Goal: Download file/media

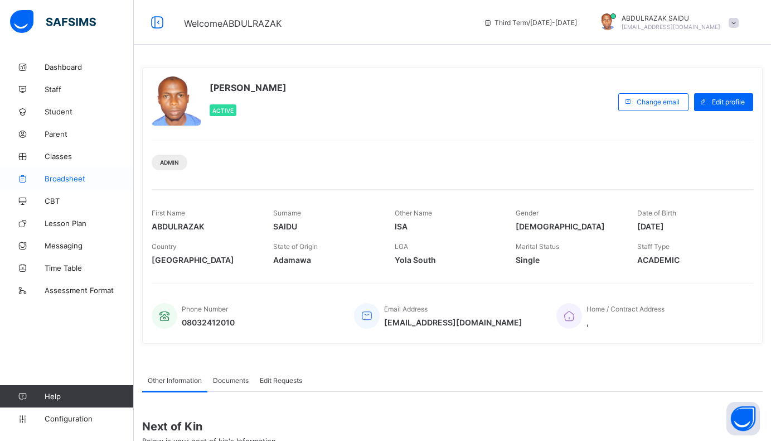
click at [60, 178] on span "Broadsheet" at bounding box center [89, 178] width 89 height 9
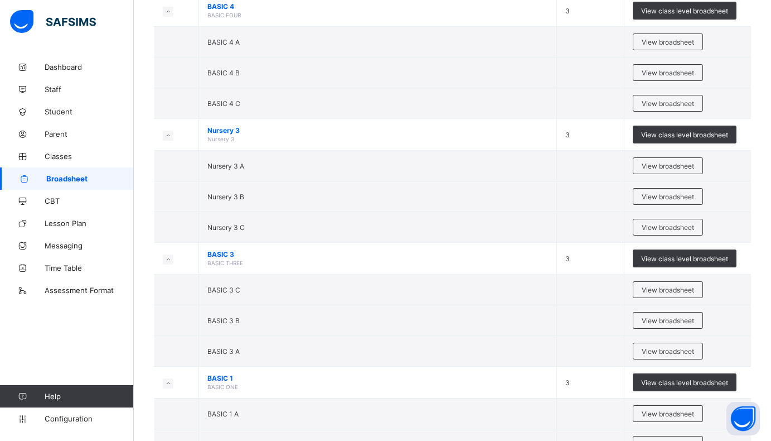
scroll to position [558, 0]
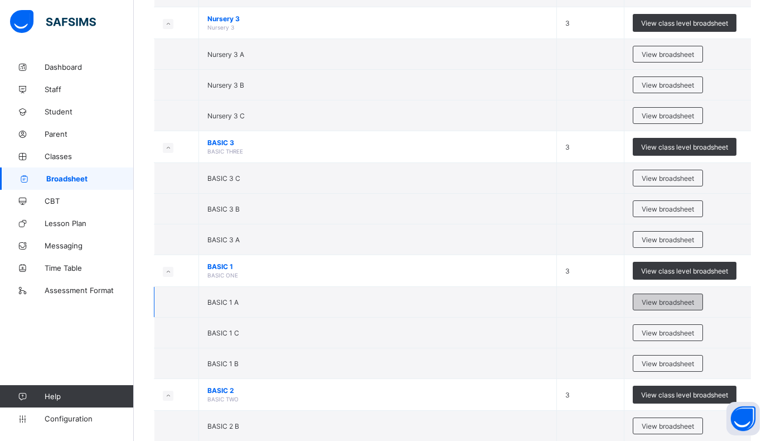
click at [677, 299] on span "View broadsheet" at bounding box center [668, 302] width 52 height 8
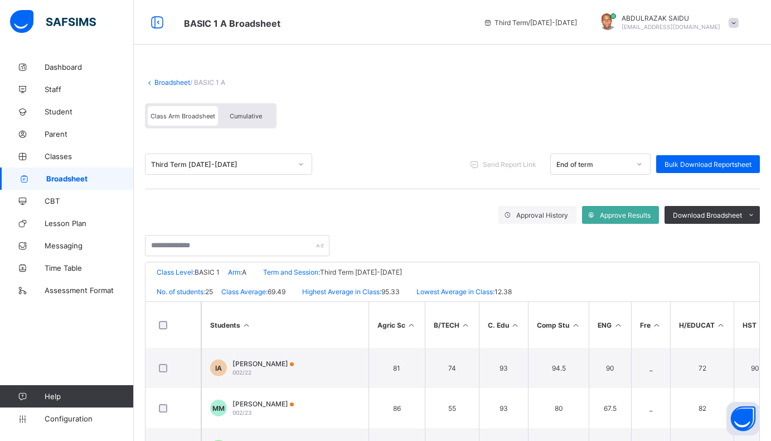
click at [299, 163] on icon at bounding box center [301, 163] width 7 height 11
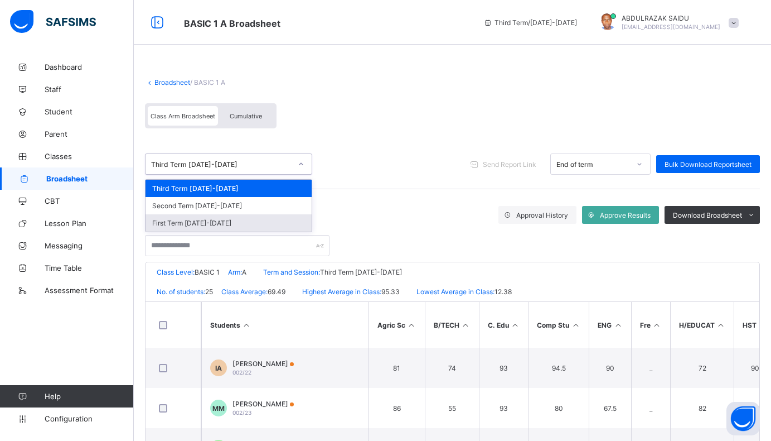
click at [209, 224] on div "First Term [DATE]-[DATE]" at bounding box center [229, 222] width 166 height 17
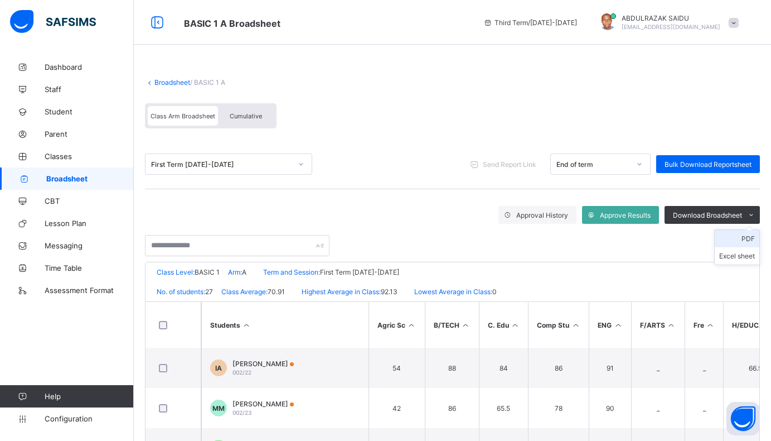
click at [753, 236] on li "PDF" at bounding box center [737, 238] width 45 height 17
click at [304, 165] on icon at bounding box center [301, 163] width 7 height 11
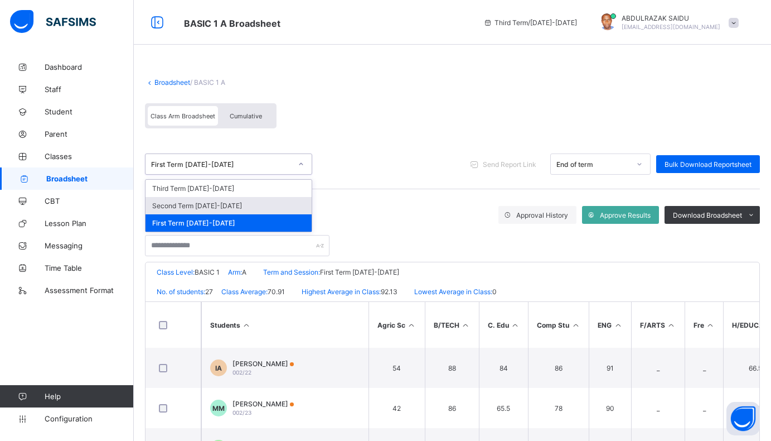
click at [235, 206] on div "Second Term [DATE]-[DATE]" at bounding box center [229, 205] width 166 height 17
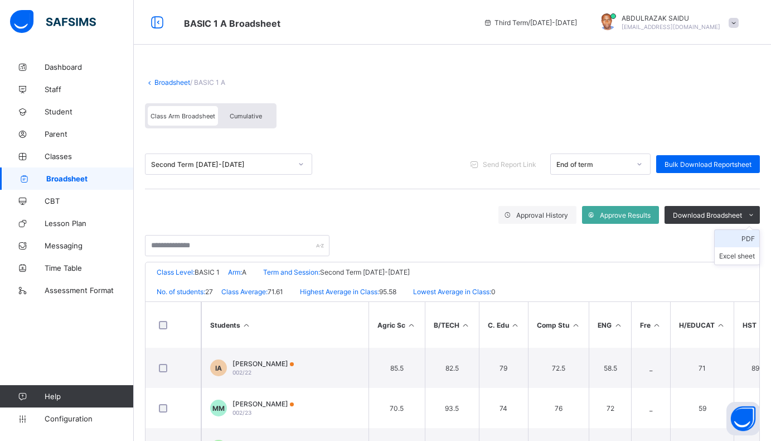
click at [752, 238] on li "PDF" at bounding box center [737, 238] width 45 height 17
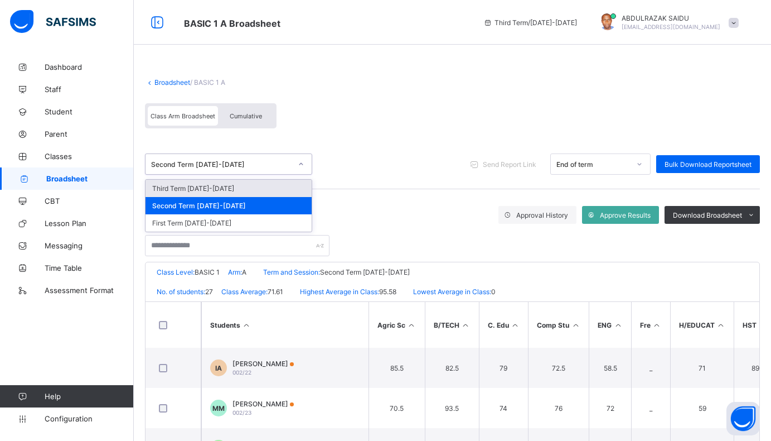
click at [299, 165] on icon at bounding box center [301, 163] width 7 height 11
click at [233, 186] on div "Third Term [DATE]-[DATE]" at bounding box center [229, 188] width 166 height 17
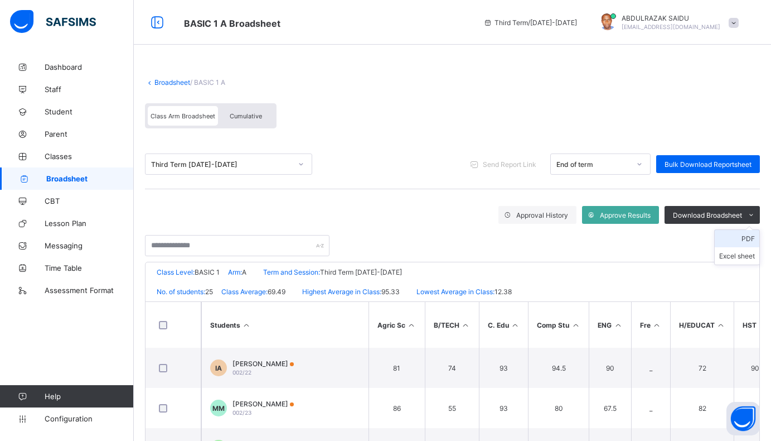
click at [745, 238] on li "PDF" at bounding box center [737, 238] width 45 height 17
click at [171, 81] on link "Broadsheet" at bounding box center [172, 82] width 36 height 8
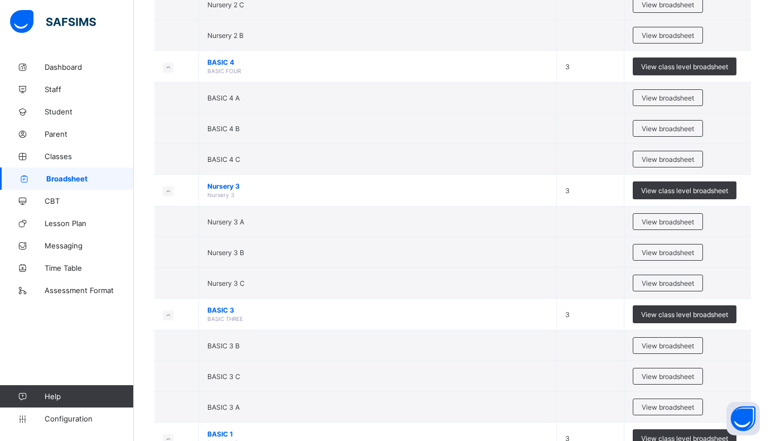
scroll to position [613, 0]
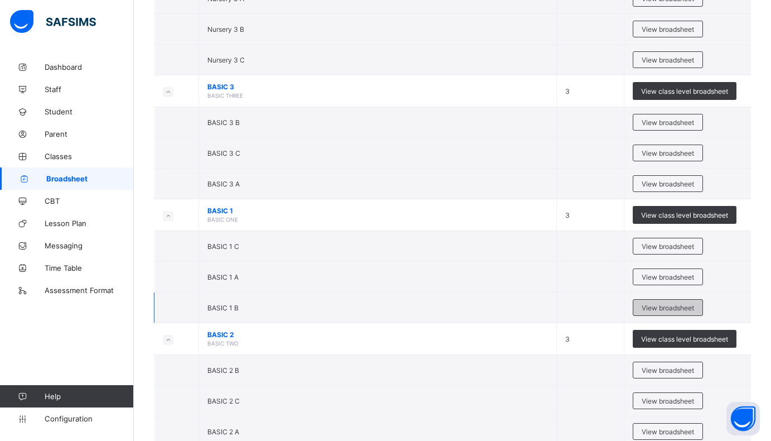
click at [676, 305] on span "View broadsheet" at bounding box center [668, 307] width 52 height 8
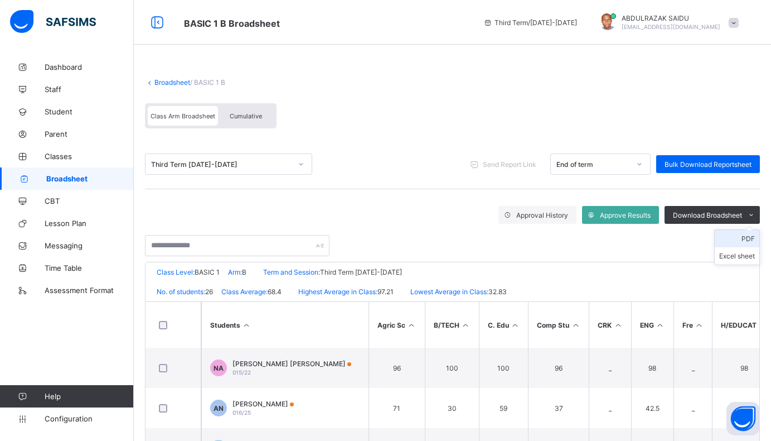
click at [753, 236] on li "PDF" at bounding box center [737, 238] width 45 height 17
click at [301, 162] on icon at bounding box center [301, 163] width 7 height 11
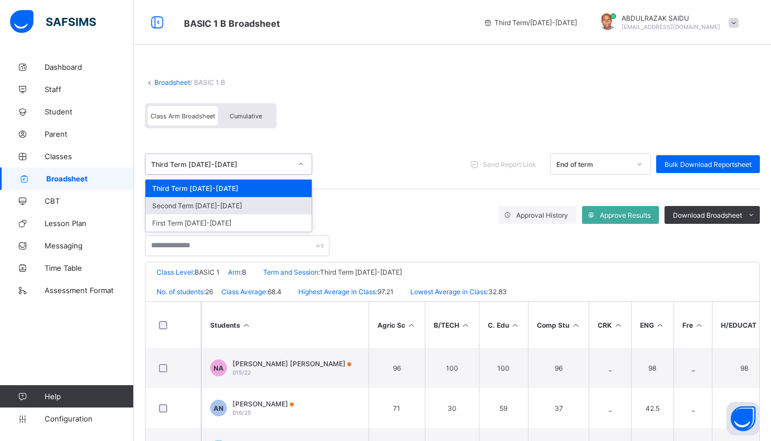
click at [229, 206] on div "Second Term [DATE]-[DATE]" at bounding box center [229, 205] width 166 height 17
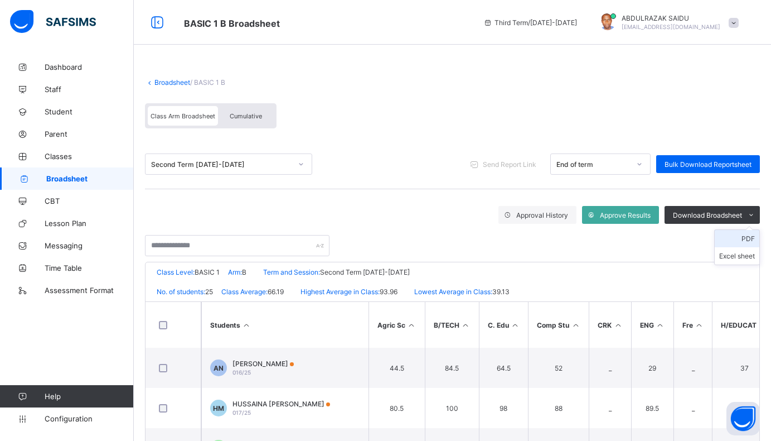
click at [751, 239] on li "PDF" at bounding box center [737, 238] width 45 height 17
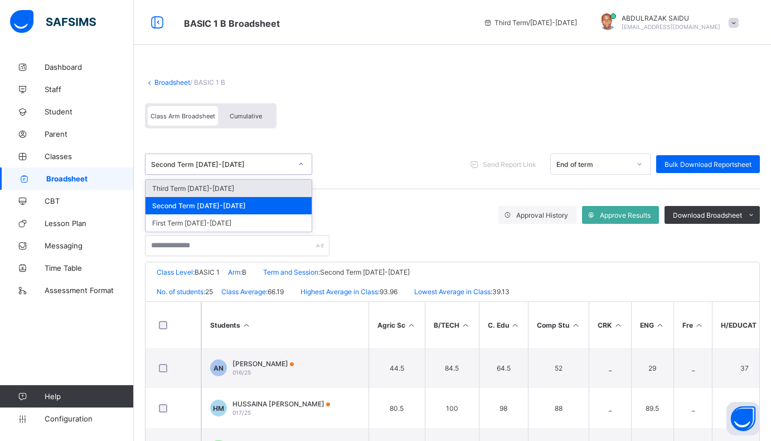
click at [298, 162] on icon at bounding box center [301, 163] width 7 height 11
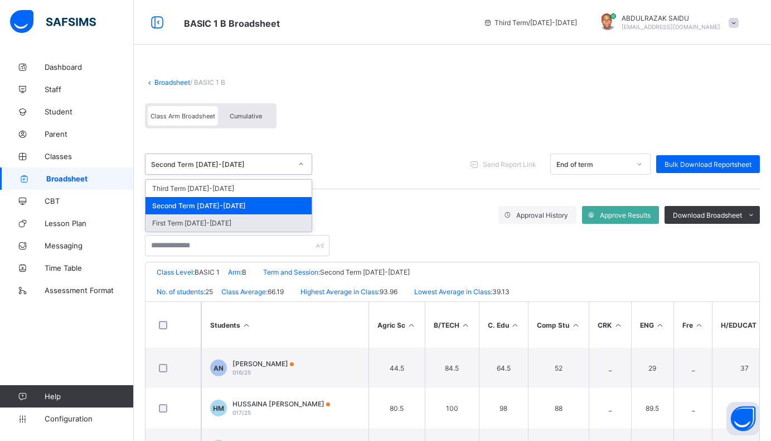
click at [218, 224] on div "First Term [DATE]-[DATE]" at bounding box center [229, 222] width 166 height 17
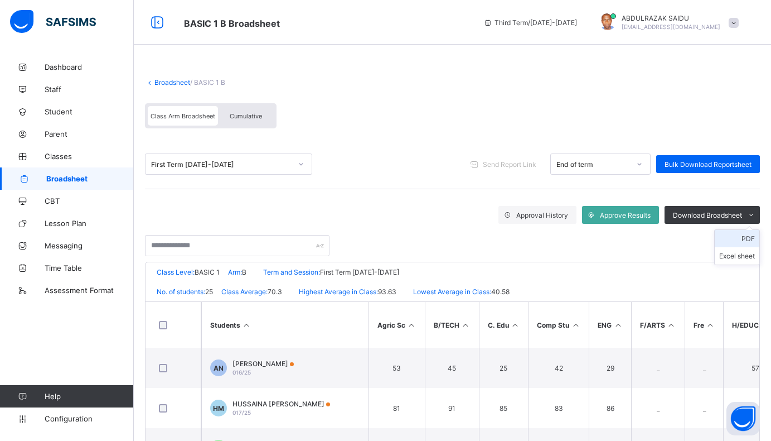
click at [753, 239] on li "PDF" at bounding box center [737, 238] width 45 height 17
click at [161, 81] on link "Broadsheet" at bounding box center [172, 82] width 36 height 8
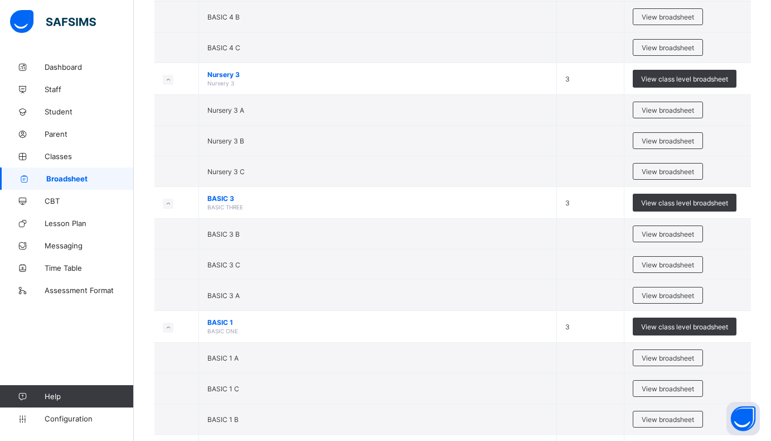
scroll to position [613, 0]
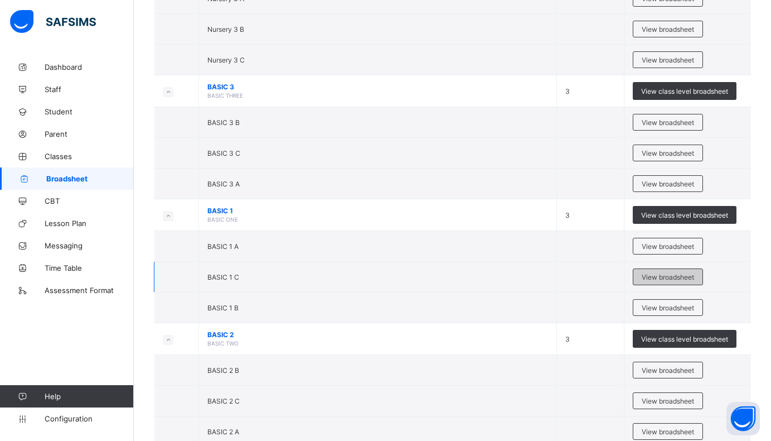
click at [675, 277] on span "View broadsheet" at bounding box center [668, 277] width 52 height 8
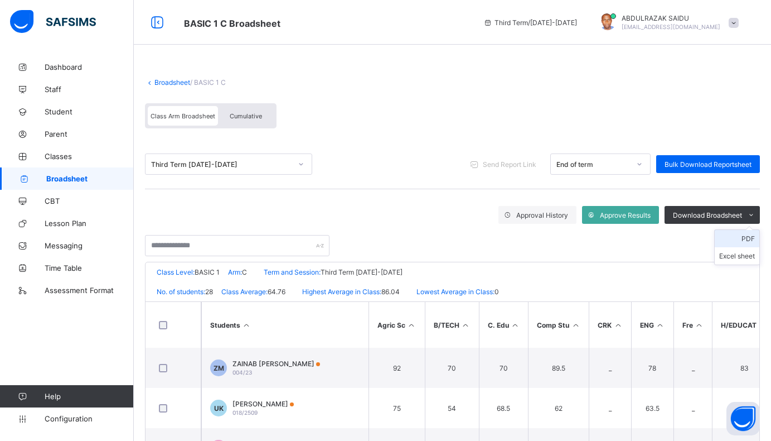
click at [753, 236] on li "PDF" at bounding box center [737, 238] width 45 height 17
click at [302, 161] on icon at bounding box center [301, 163] width 7 height 11
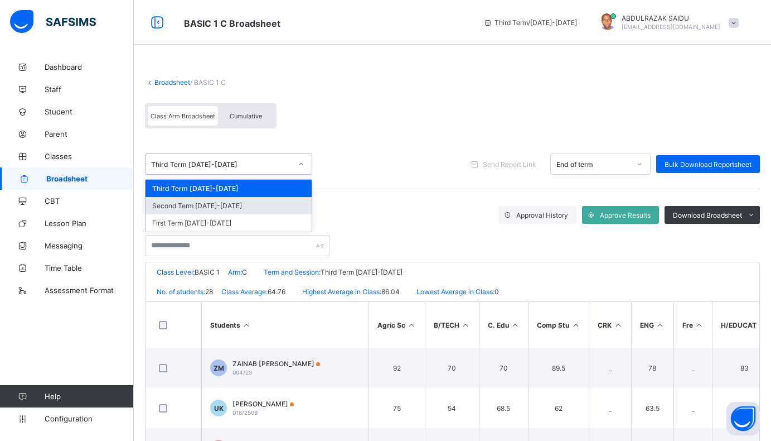
click at [247, 205] on div "Second Term [DATE]-[DATE]" at bounding box center [229, 205] width 166 height 17
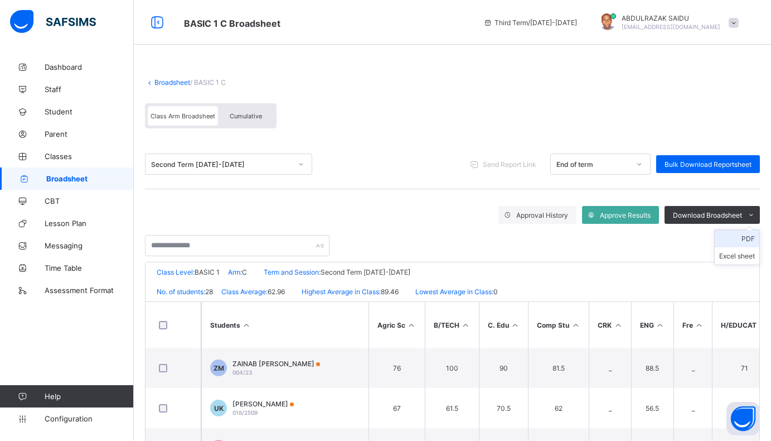
click at [749, 239] on li "PDF" at bounding box center [737, 238] width 45 height 17
click at [301, 163] on icon at bounding box center [301, 163] width 7 height 11
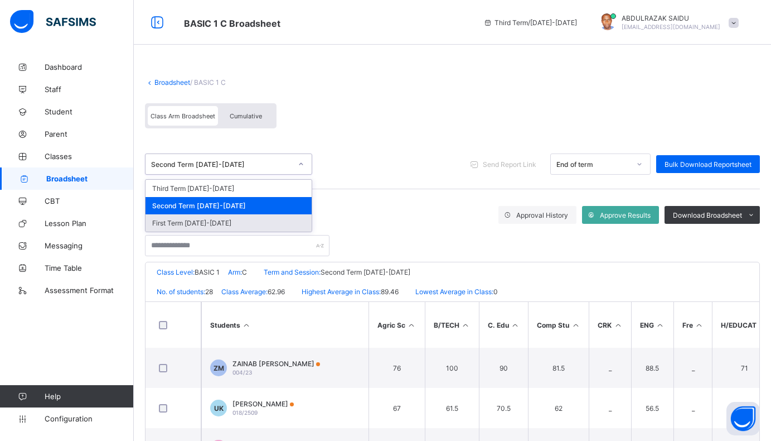
click at [223, 219] on div "First Term [DATE]-[DATE]" at bounding box center [229, 222] width 166 height 17
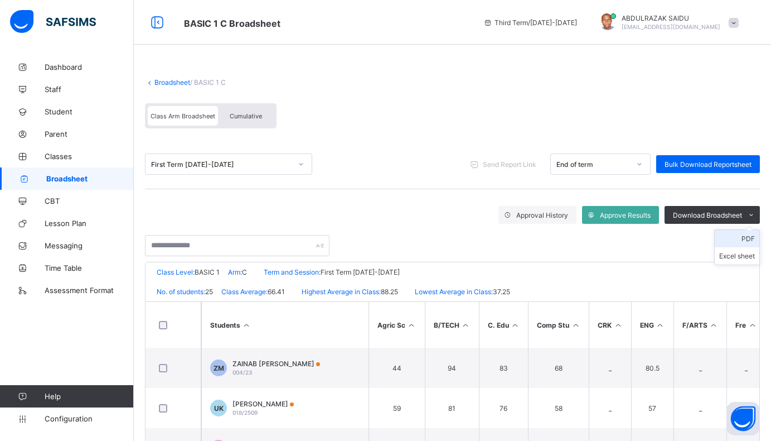
click at [755, 237] on li "PDF" at bounding box center [737, 238] width 45 height 17
click at [165, 83] on link "Broadsheet" at bounding box center [172, 82] width 36 height 8
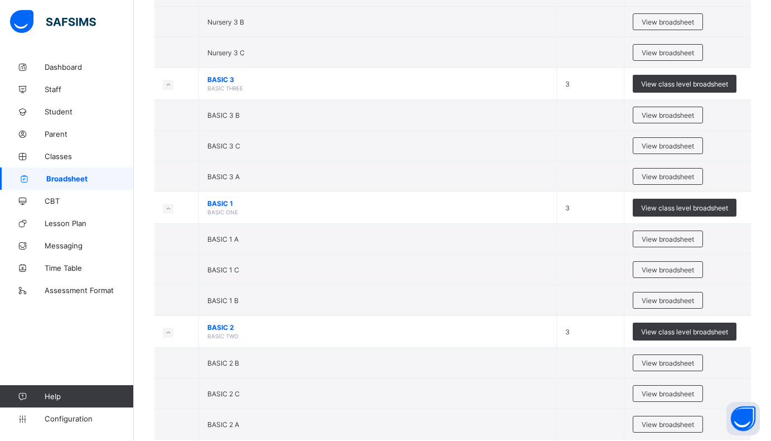
scroll to position [669, 0]
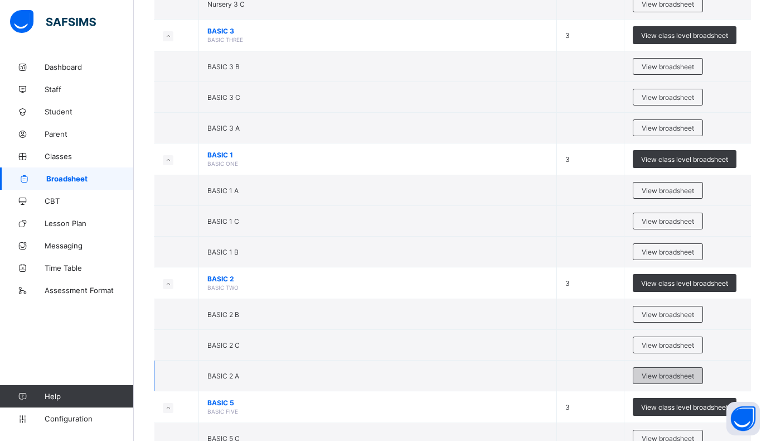
click at [671, 375] on span "View broadsheet" at bounding box center [668, 375] width 52 height 8
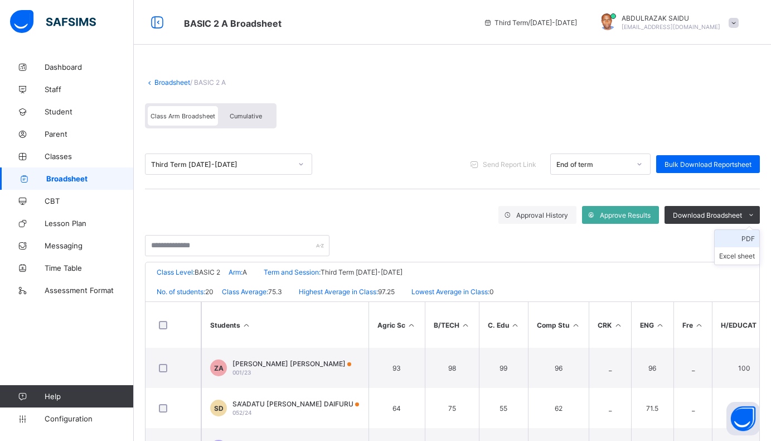
click at [753, 239] on li "PDF" at bounding box center [737, 238] width 45 height 17
click at [298, 165] on icon at bounding box center [301, 163] width 7 height 11
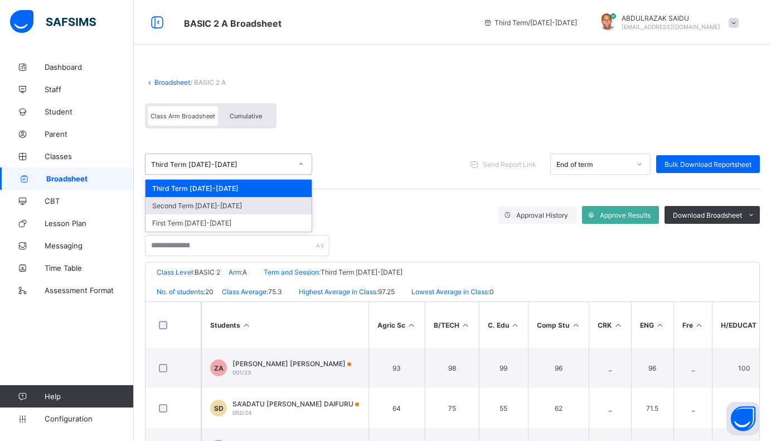
click at [250, 207] on div "Second Term [DATE]-[DATE]" at bounding box center [229, 205] width 166 height 17
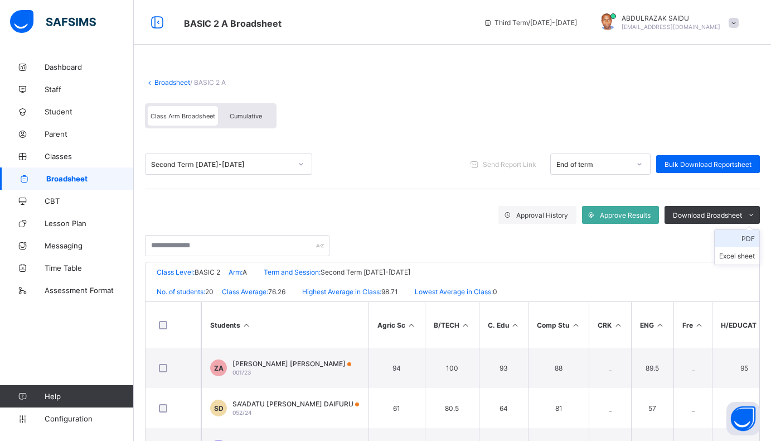
click at [754, 238] on li "PDF" at bounding box center [737, 238] width 45 height 17
click at [301, 161] on icon at bounding box center [301, 163] width 7 height 11
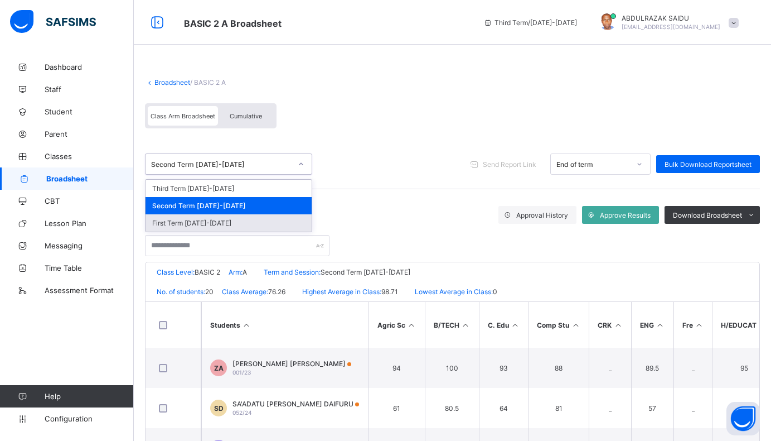
click at [219, 224] on div "First Term [DATE]-[DATE]" at bounding box center [229, 222] width 166 height 17
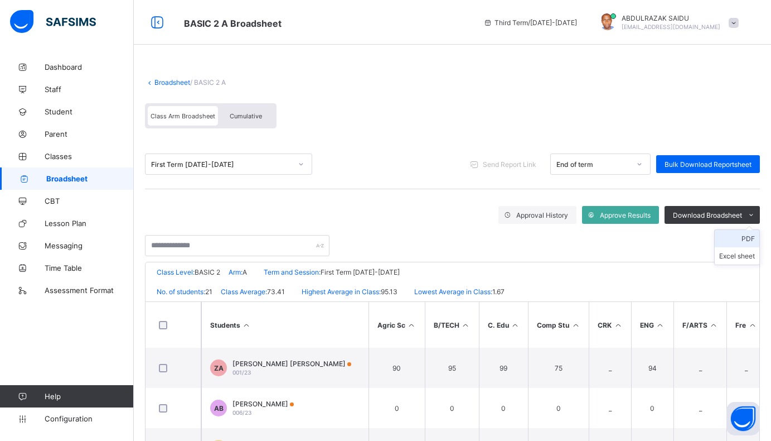
click at [756, 238] on li "PDF" at bounding box center [737, 238] width 45 height 17
